Goal: Navigation & Orientation: Find specific page/section

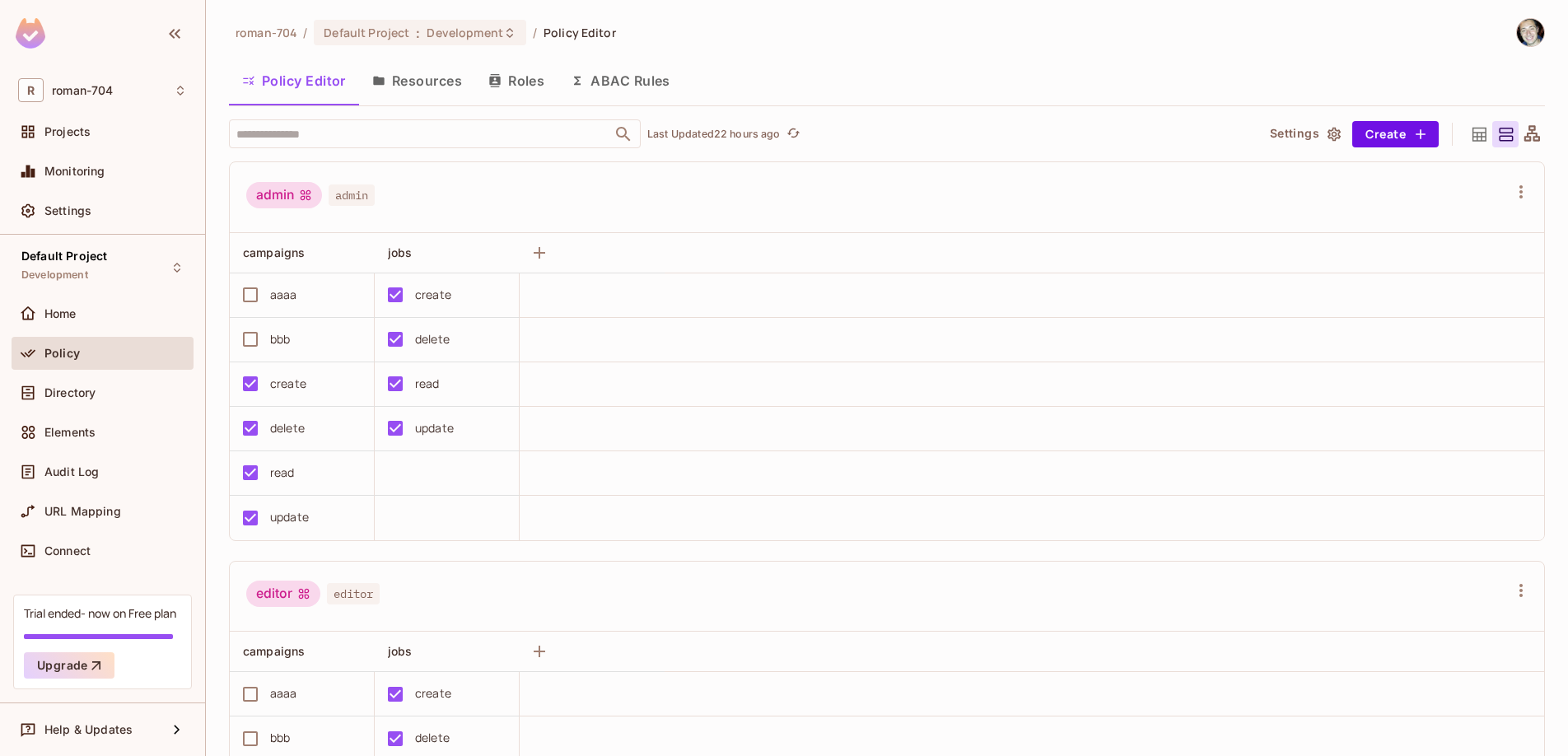
scroll to position [1, 0]
click at [125, 405] on div "Directory" at bounding box center [102, 393] width 182 height 33
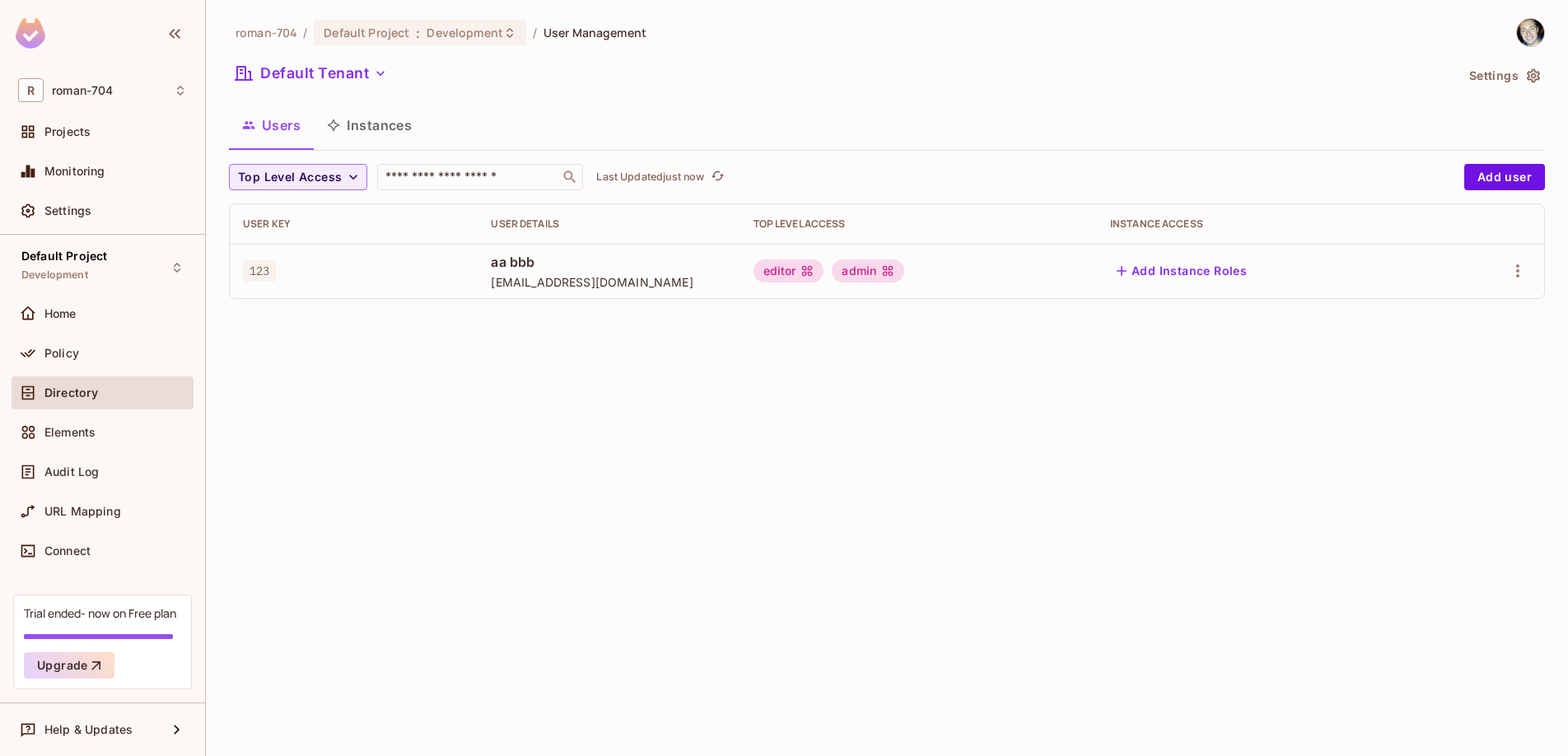
click at [874, 273] on div "admin" at bounding box center [867, 272] width 72 height 23
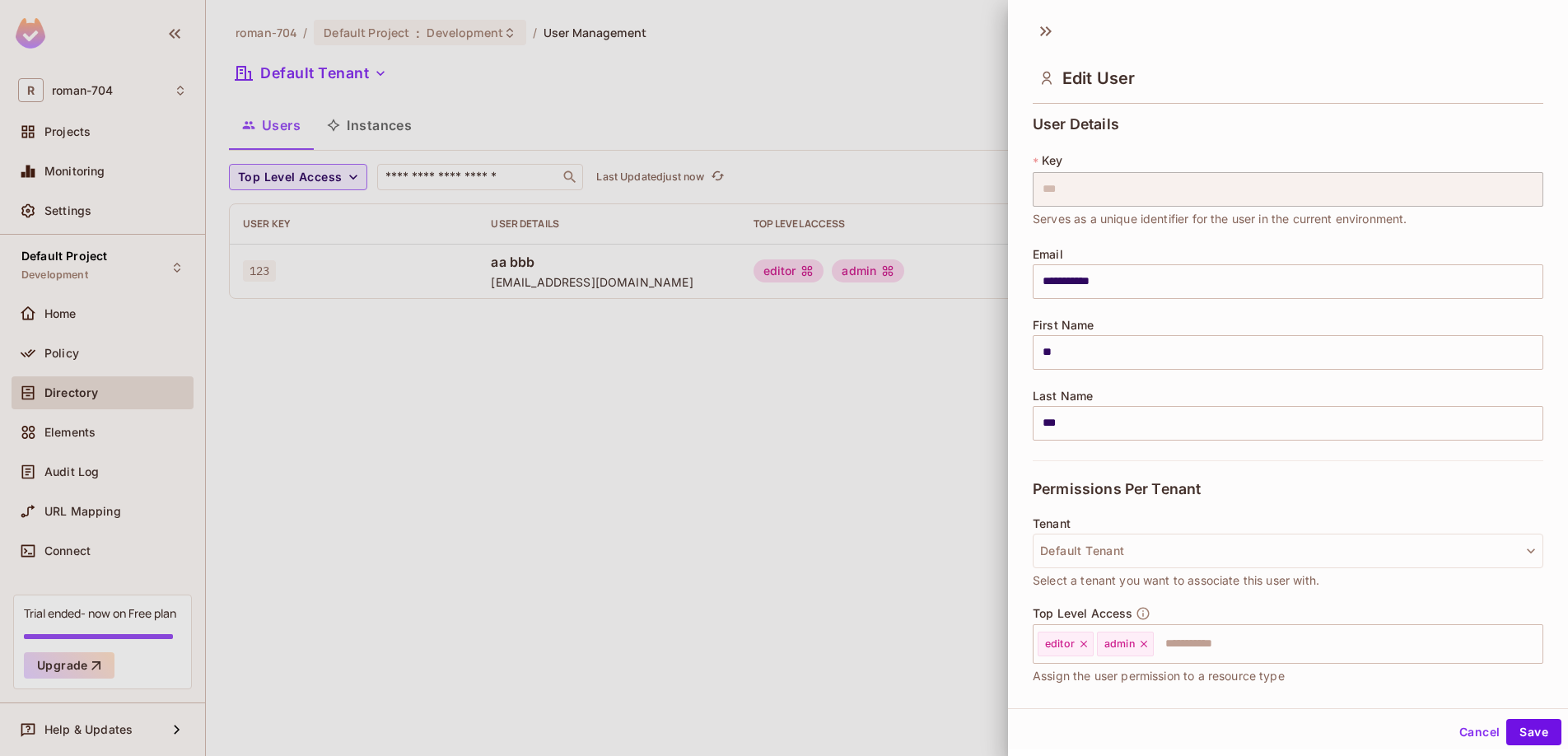
click at [519, 423] on div at bounding box center [784, 378] width 1568 height 756
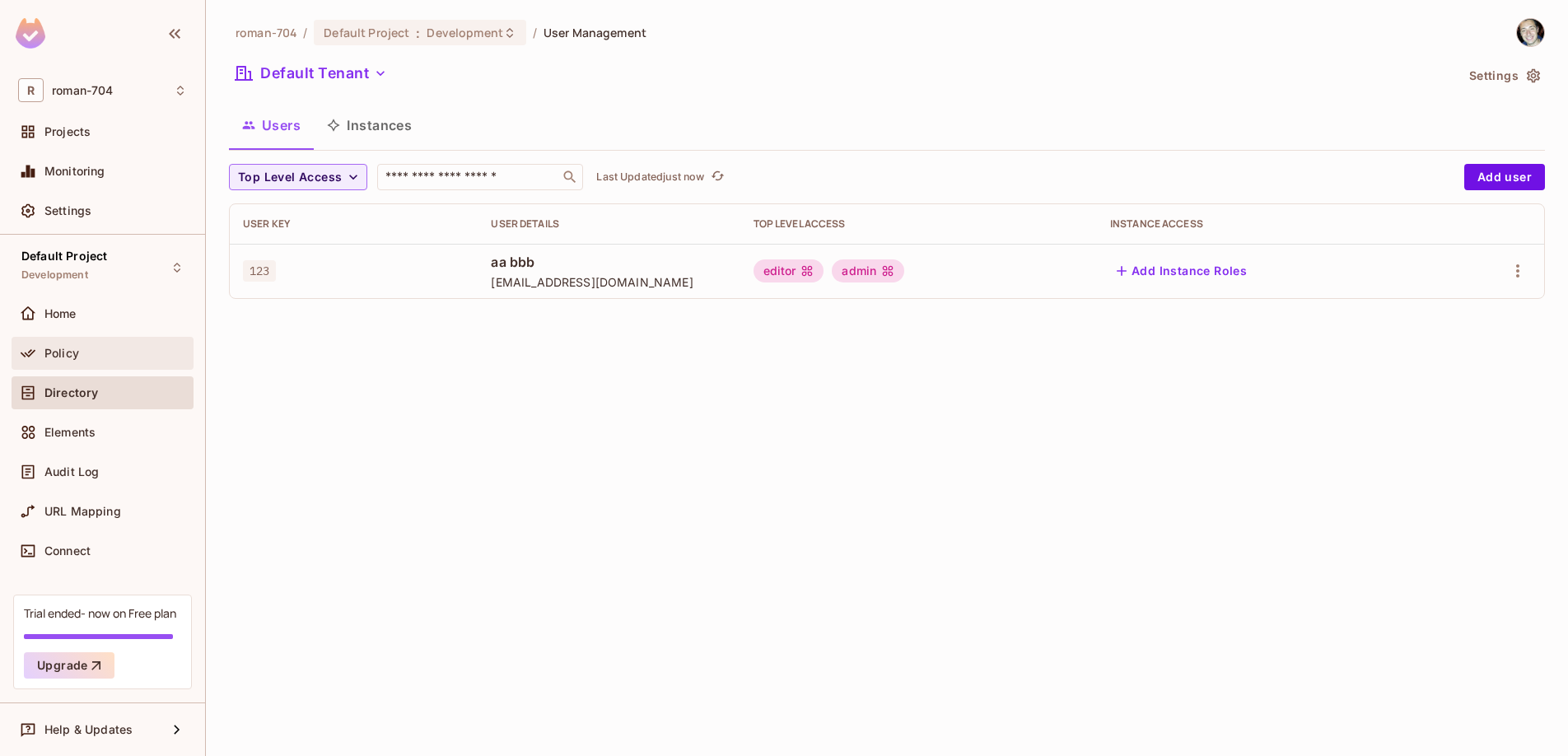
click at [92, 358] on div "Policy" at bounding box center [116, 353] width 142 height 13
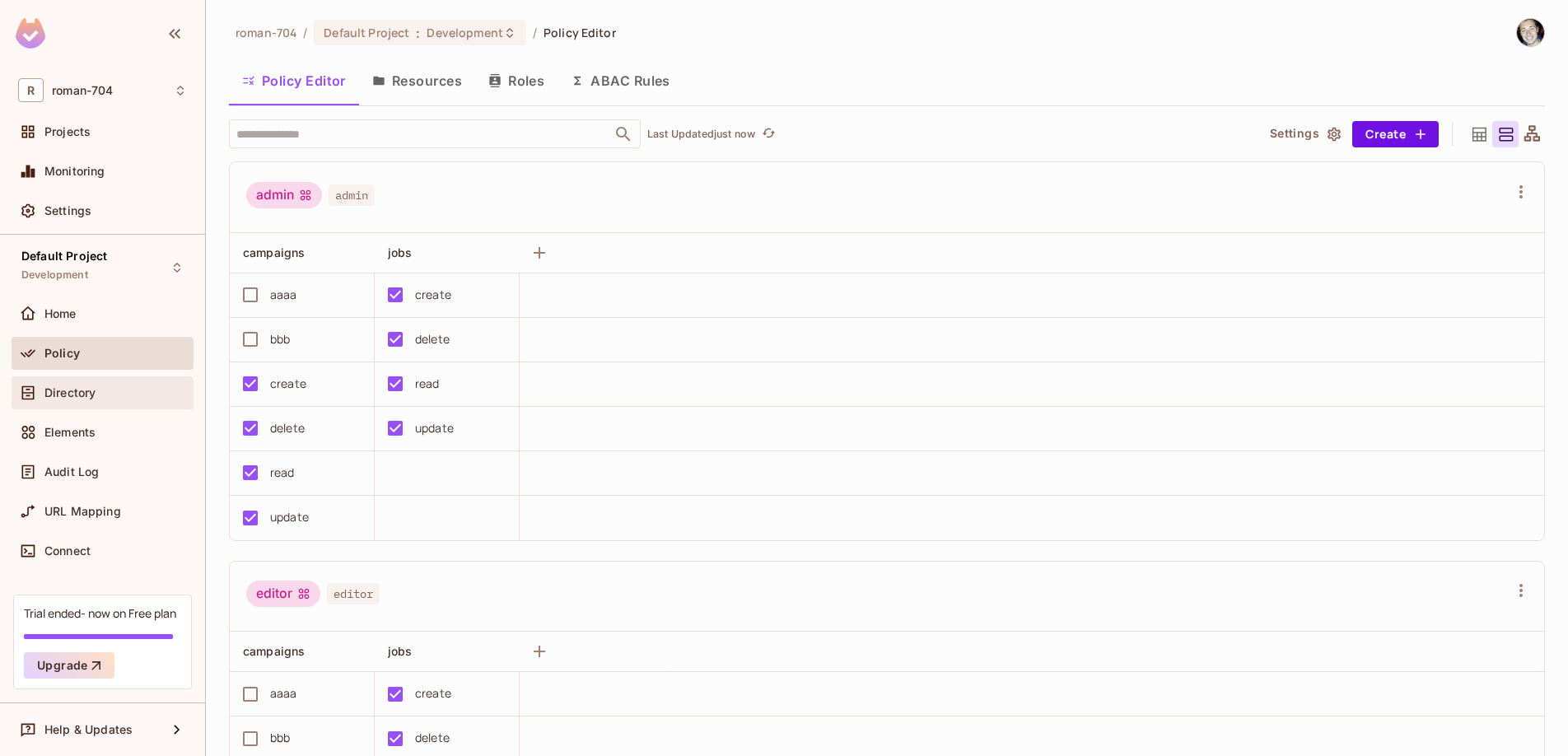
click at [87, 388] on span "Directory" at bounding box center [69, 393] width 51 height 13
